Goal: Find specific page/section

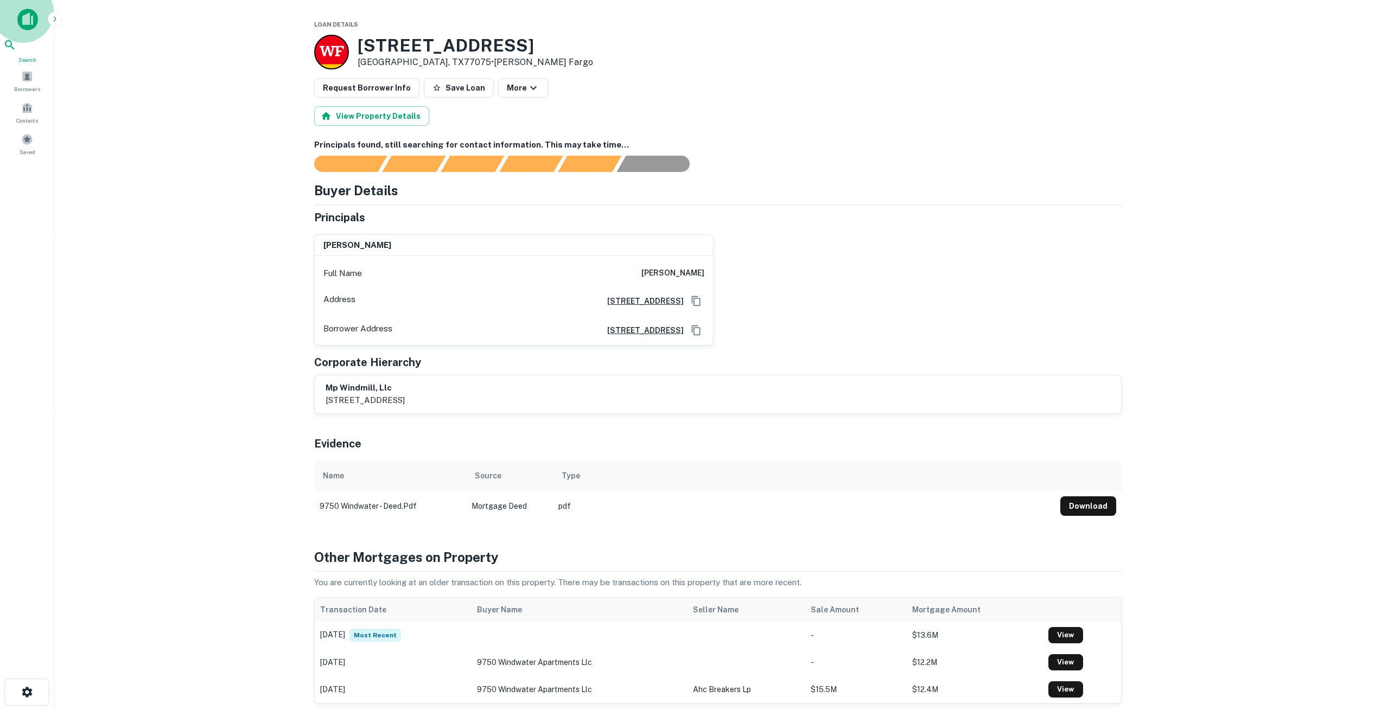
click at [14, 49] on icon at bounding box center [9, 44] width 9 height 9
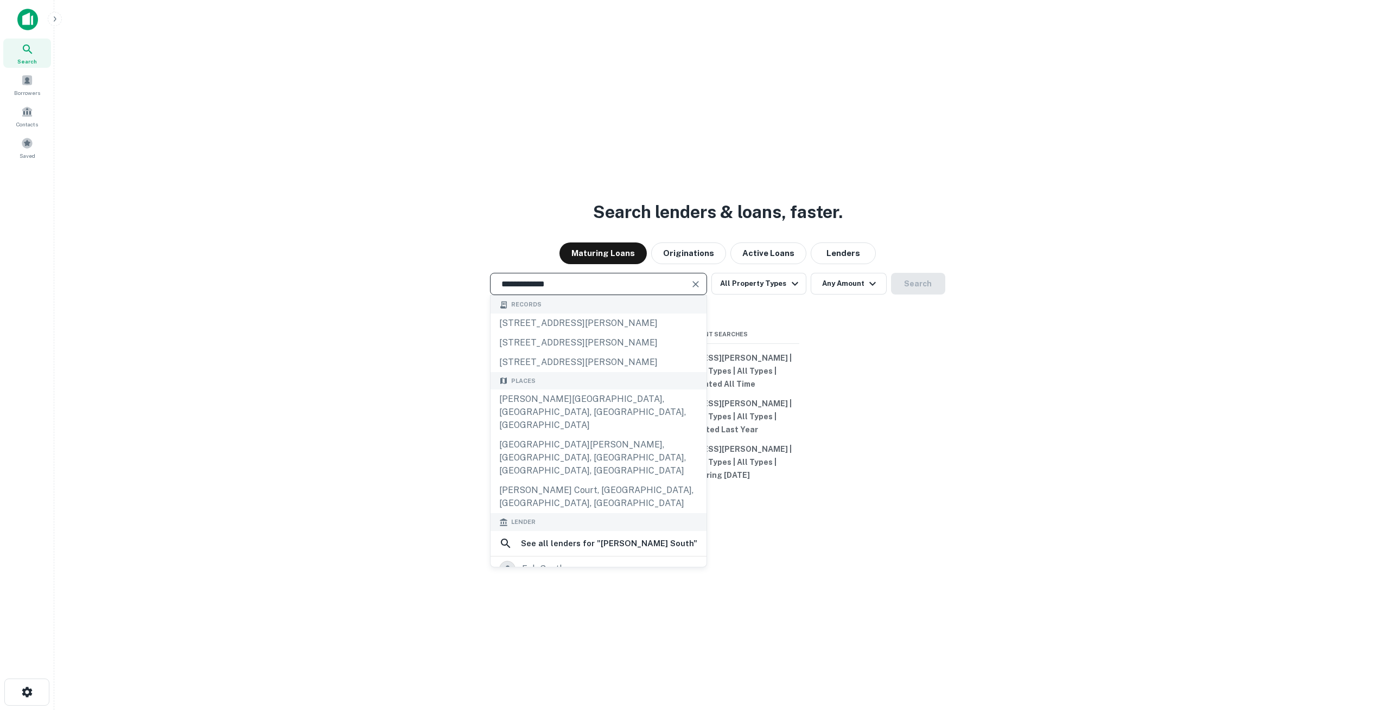
type input "**********"
